Goal: Task Accomplishment & Management: Manage account settings

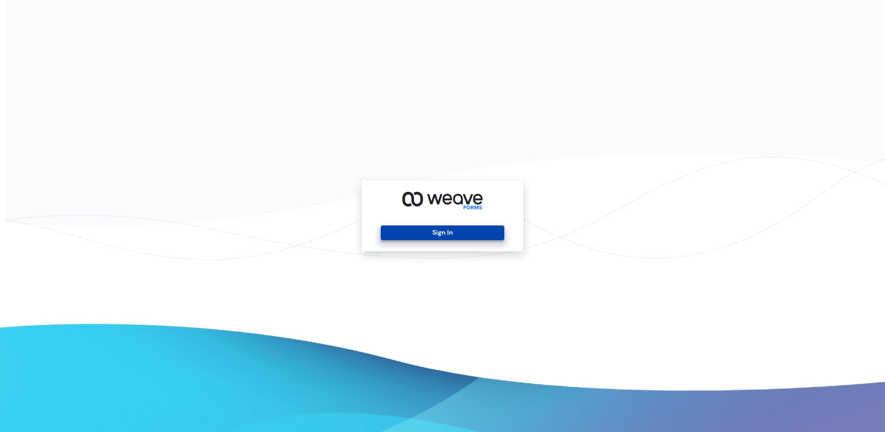
click at [402, 230] on button "Sign In" at bounding box center [442, 232] width 123 height 15
